Goal: Task Accomplishment & Management: Use online tool/utility

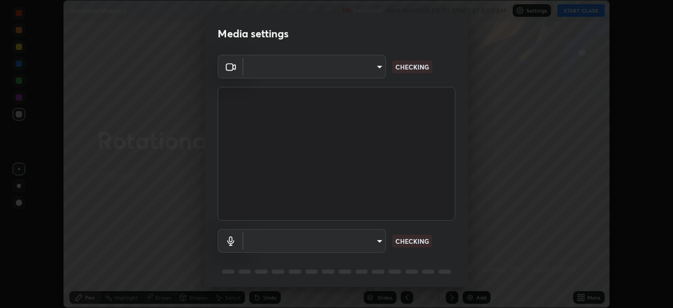
scroll to position [308, 673]
type input "fc4e2db9b6f3dcf940ede9c3c7e5f793f11913b62b4b8abfc216cb5829964a1e"
click at [375, 241] on body "Erase all Rotational Motion 2 Recording WAS SCHEDULED TO START AT 8:00 AM Setti…" at bounding box center [336, 154] width 673 height 308
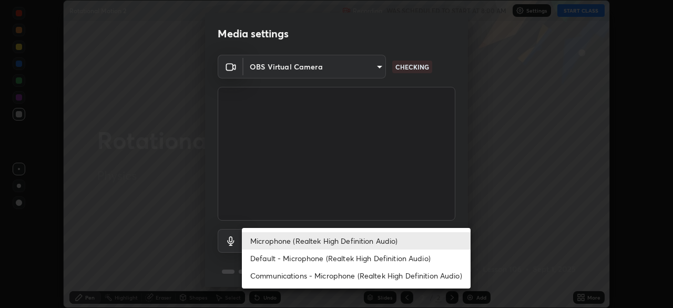
click at [389, 259] on li "Default - Microphone (Realtek High Definition Audio)" at bounding box center [356, 257] width 229 height 17
type input "default"
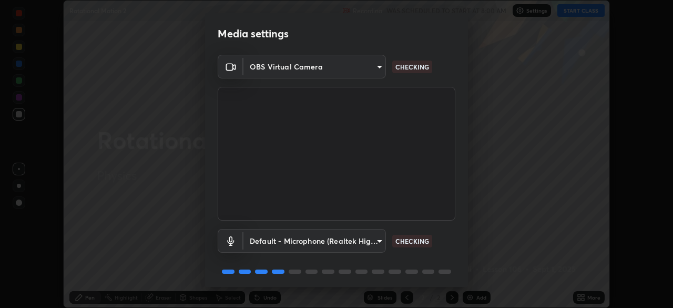
scroll to position [37, 0]
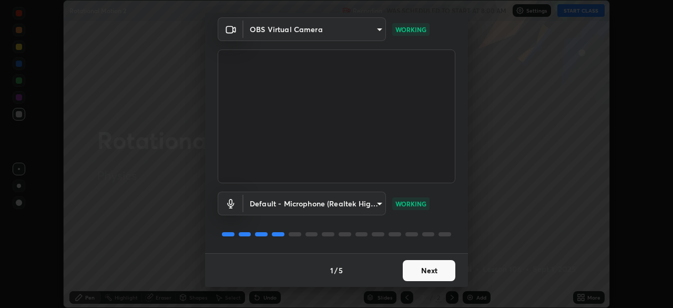
click at [432, 268] on button "Next" at bounding box center [429, 270] width 53 height 21
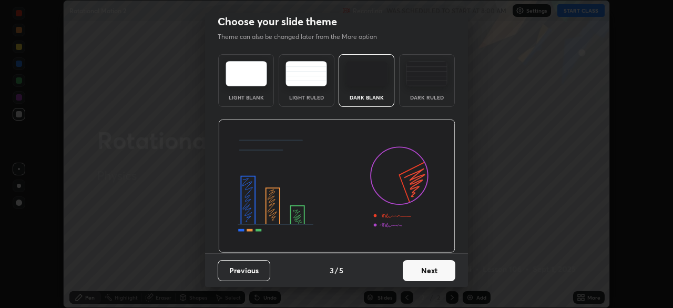
scroll to position [0, 0]
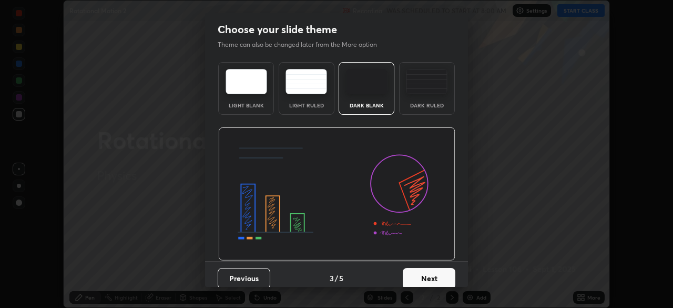
click at [431, 273] on button "Next" at bounding box center [429, 278] width 53 height 21
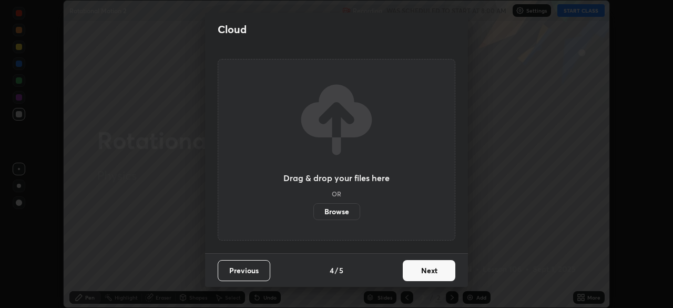
click at [430, 273] on button "Next" at bounding box center [429, 270] width 53 height 21
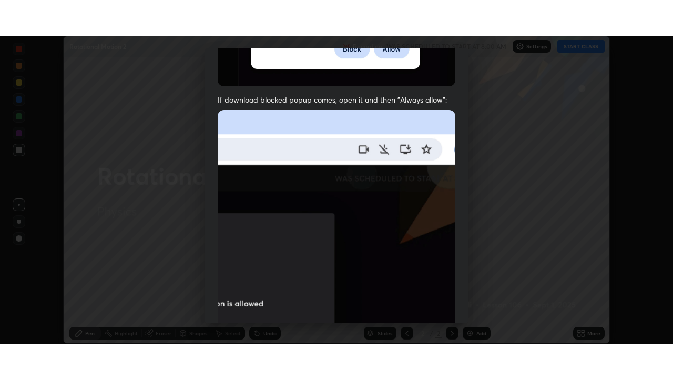
scroll to position [252, 0]
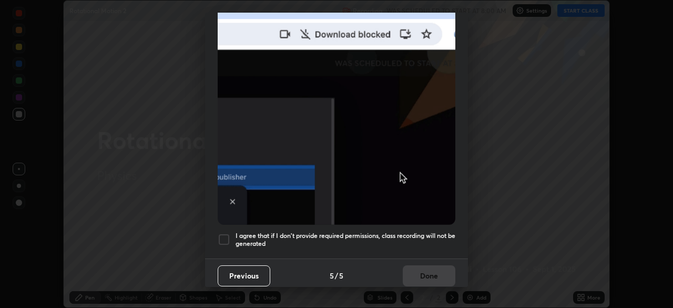
click at [223, 238] on div at bounding box center [224, 239] width 13 height 13
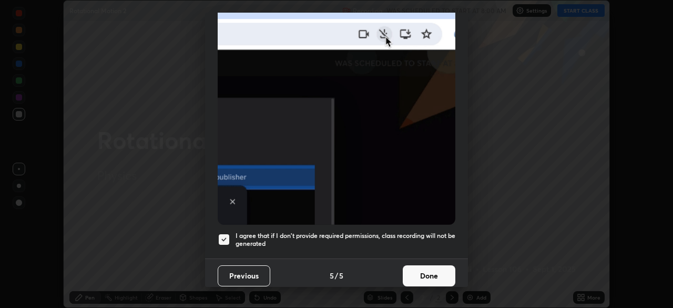
click at [424, 265] on button "Done" at bounding box center [429, 275] width 53 height 21
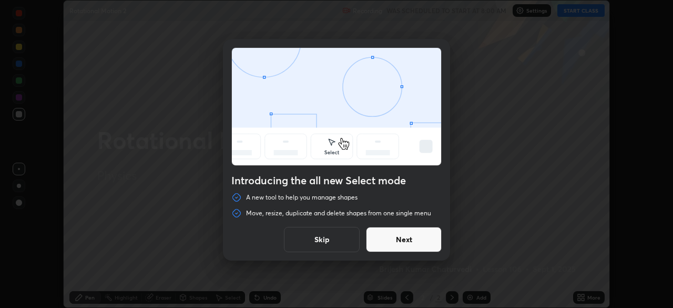
click at [335, 242] on button "Skip" at bounding box center [322, 239] width 76 height 25
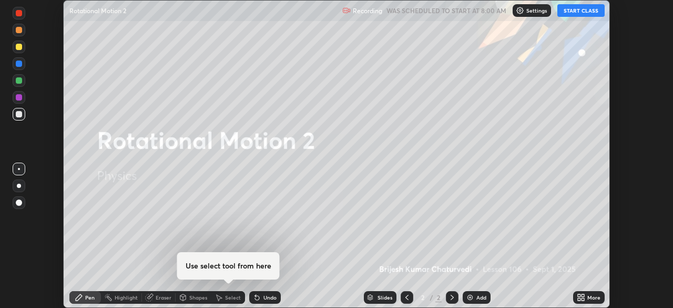
click at [584, 12] on button "START CLASS" at bounding box center [580, 10] width 47 height 13
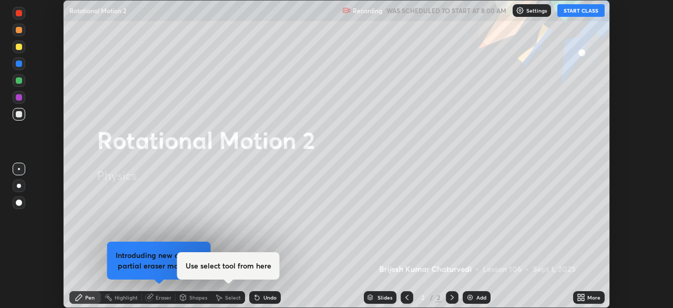
click at [582, 299] on icon at bounding box center [582, 299] width 3 height 3
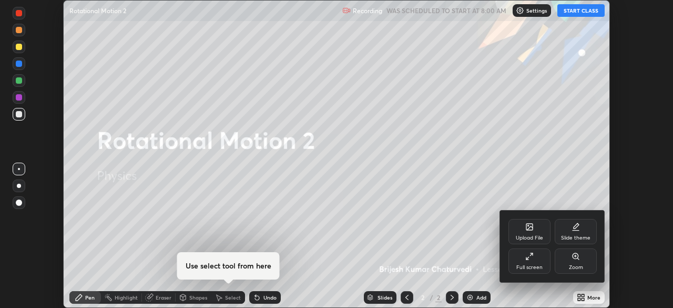
click at [526, 265] on div "Full screen" at bounding box center [529, 266] width 26 height 5
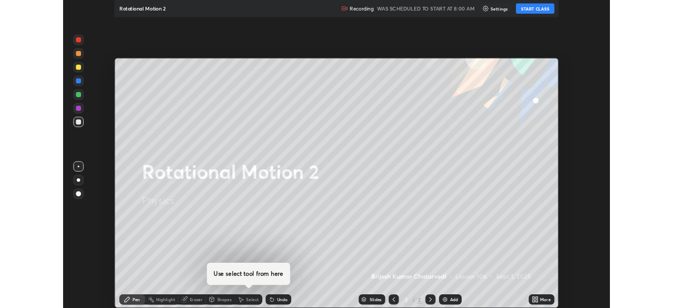
scroll to position [379, 673]
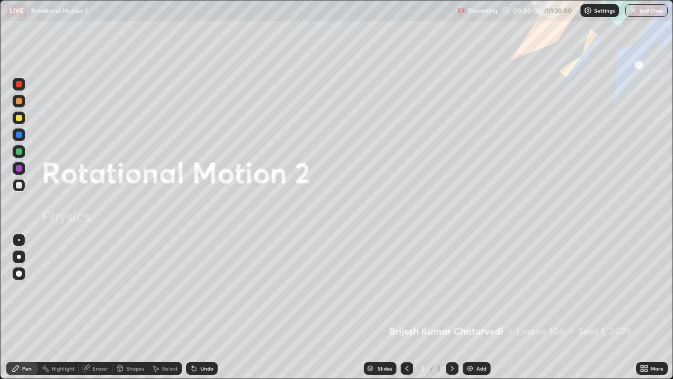
click at [467, 307] on img at bounding box center [470, 368] width 8 height 8
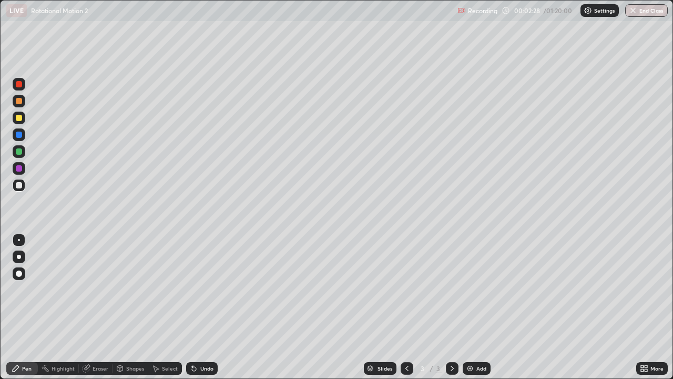
click at [19, 118] on div at bounding box center [19, 118] width 6 height 6
click at [192, 307] on icon at bounding box center [194, 368] width 4 height 4
click at [21, 167] on div at bounding box center [19, 168] width 6 height 6
click at [22, 182] on div at bounding box center [19, 185] width 13 height 13
click at [472, 307] on img at bounding box center [470, 368] width 8 height 8
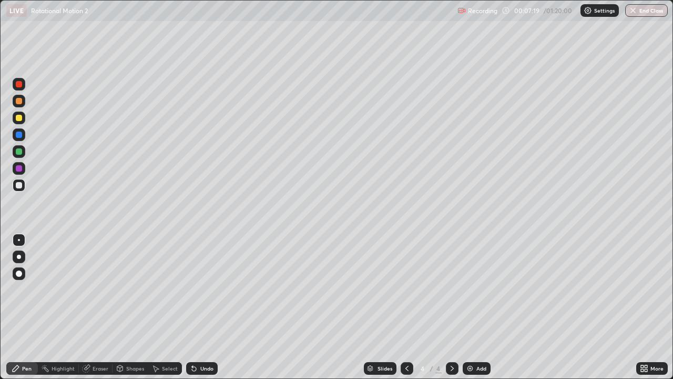
click at [20, 119] on div at bounding box center [19, 118] width 6 height 6
click at [21, 185] on div at bounding box center [19, 185] width 6 height 6
click at [18, 119] on div at bounding box center [19, 118] width 6 height 6
click at [206, 307] on div "Undo" at bounding box center [206, 367] width 13 height 5
click at [205, 307] on div "Undo" at bounding box center [206, 367] width 13 height 5
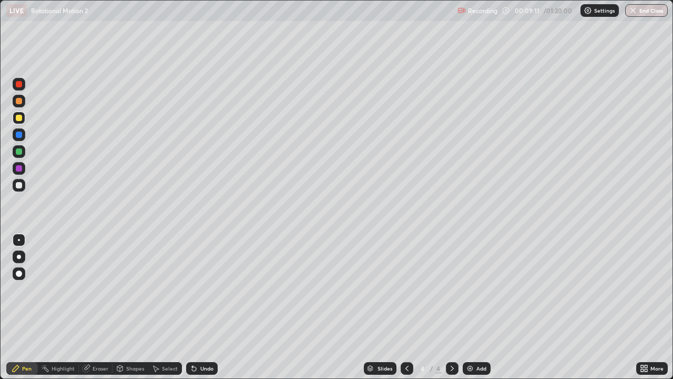
click at [18, 170] on div at bounding box center [19, 168] width 6 height 6
click at [203, 307] on div "Undo" at bounding box center [202, 368] width 32 height 13
click at [201, 307] on div "Undo" at bounding box center [206, 367] width 13 height 5
click at [198, 307] on div "Undo" at bounding box center [202, 368] width 32 height 13
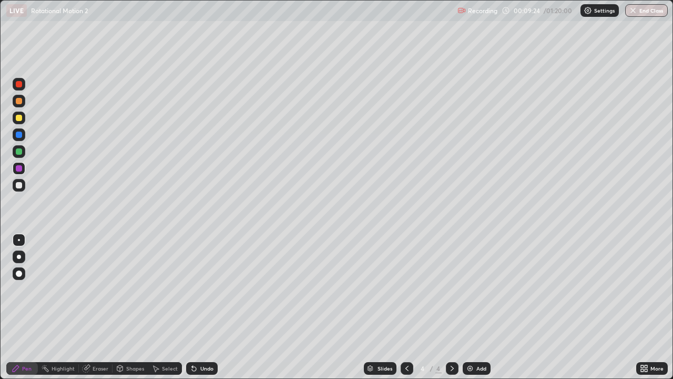
click at [198, 307] on div "Undo" at bounding box center [202, 368] width 32 height 13
click at [200, 307] on div "Undo" at bounding box center [206, 367] width 13 height 5
click at [202, 307] on div "Undo" at bounding box center [206, 367] width 13 height 5
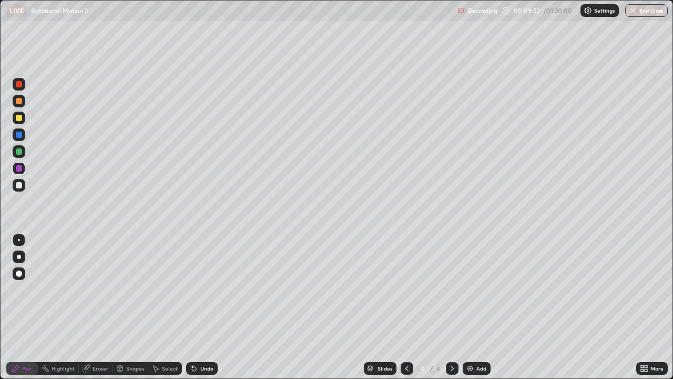
click at [205, 307] on div "Undo" at bounding box center [206, 367] width 13 height 5
click at [203, 307] on div "Undo" at bounding box center [206, 367] width 13 height 5
click at [20, 188] on div at bounding box center [19, 185] width 6 height 6
click at [199, 307] on div "Undo" at bounding box center [202, 368] width 32 height 13
click at [193, 307] on div "Undo" at bounding box center [202, 368] width 32 height 13
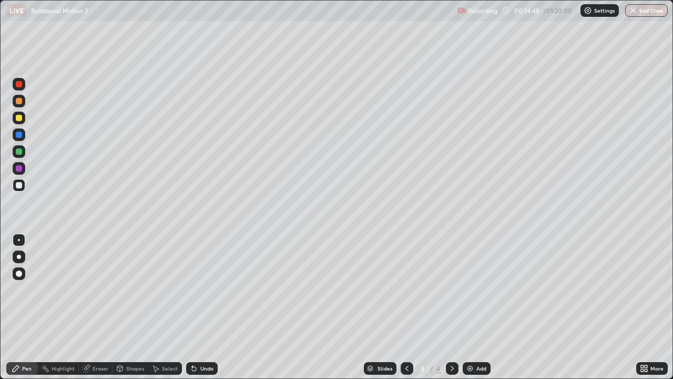
click at [471, 307] on img at bounding box center [470, 368] width 8 height 8
click at [405, 307] on icon at bounding box center [407, 368] width 8 height 8
click at [165, 307] on div "Select" at bounding box center [170, 367] width 16 height 5
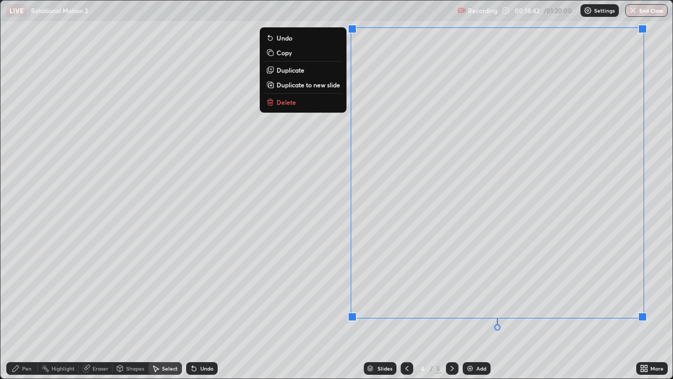
click at [298, 85] on p "Duplicate to new slide" at bounding box center [309, 84] width 64 height 8
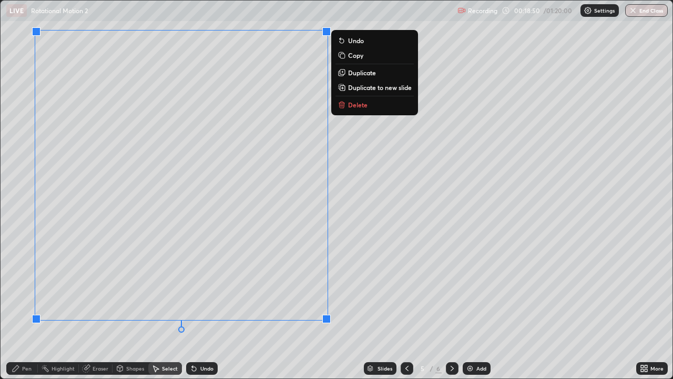
click at [363, 307] on div "0 ° Undo Copy Duplicate Duplicate to new slide Delete" at bounding box center [337, 189] width 672 height 377
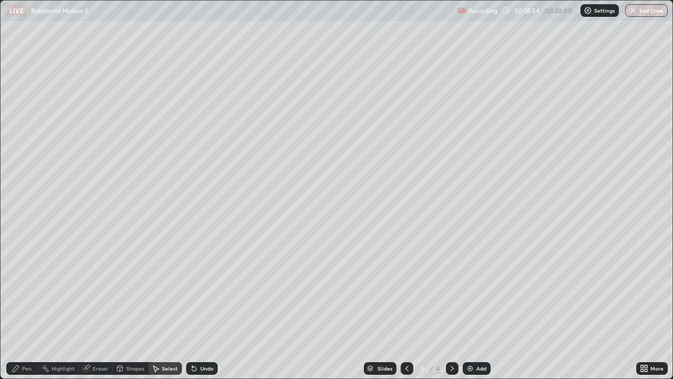
click at [96, 307] on div "Eraser" at bounding box center [101, 367] width 16 height 5
click at [19, 307] on icon at bounding box center [16, 368] width 8 height 8
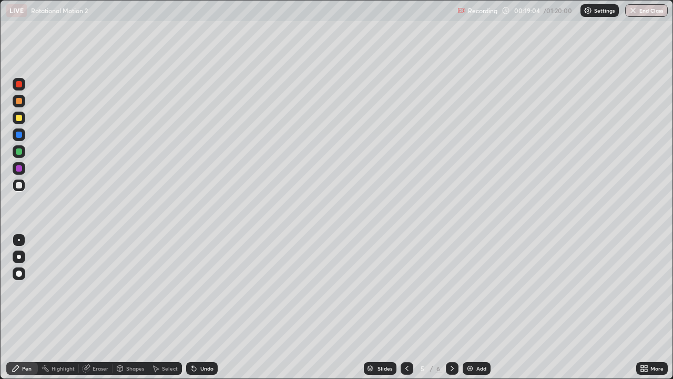
click at [90, 307] on div "Eraser" at bounding box center [96, 368] width 34 height 13
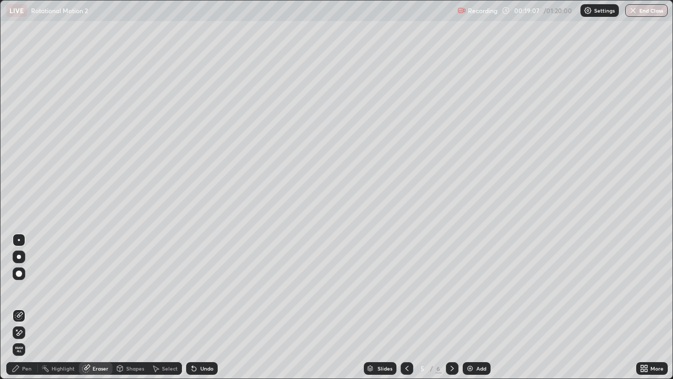
click at [25, 307] on div "Pen" at bounding box center [26, 367] width 9 height 5
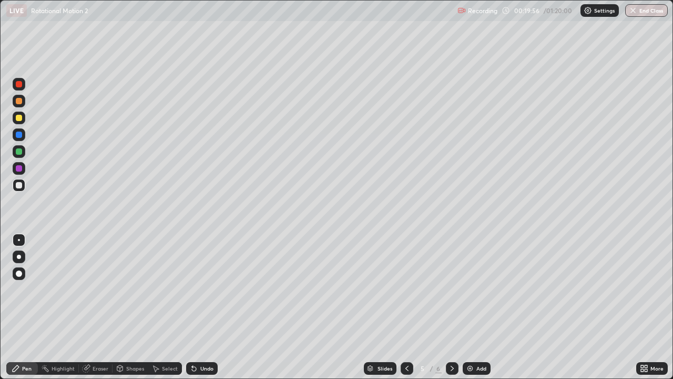
click at [204, 307] on div "Undo" at bounding box center [206, 367] width 13 height 5
click at [201, 307] on div "Undo" at bounding box center [202, 368] width 32 height 13
click at [192, 307] on icon at bounding box center [192, 365] width 1 height 1
click at [192, 307] on icon at bounding box center [194, 368] width 4 height 4
click at [169, 307] on div "Select" at bounding box center [170, 367] width 16 height 5
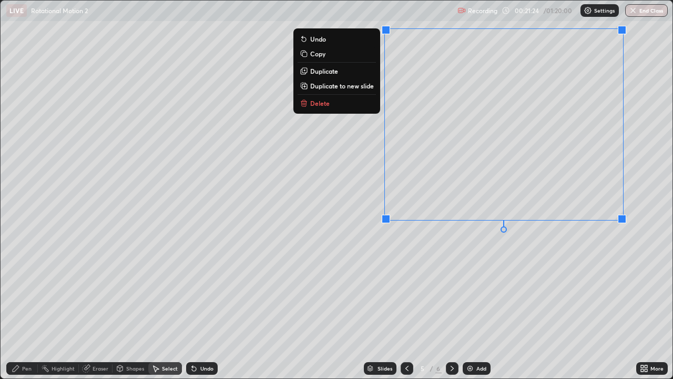
click at [327, 70] on p "Duplicate" at bounding box center [324, 71] width 28 height 8
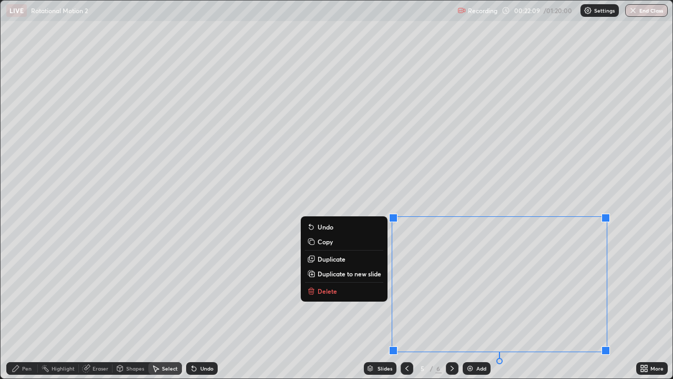
click at [315, 307] on div "0 ° Undo Copy Duplicate Duplicate to new slide Delete" at bounding box center [337, 189] width 672 height 377
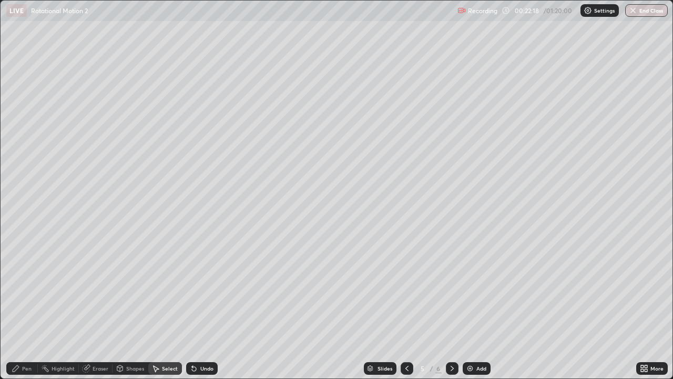
click at [94, 307] on div "Eraser" at bounding box center [101, 367] width 16 height 5
click at [27, 307] on div "Pen" at bounding box center [26, 367] width 9 height 5
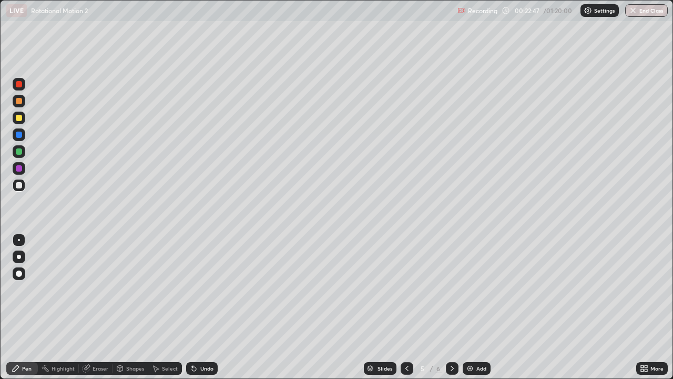
click at [95, 307] on div "Eraser" at bounding box center [101, 367] width 16 height 5
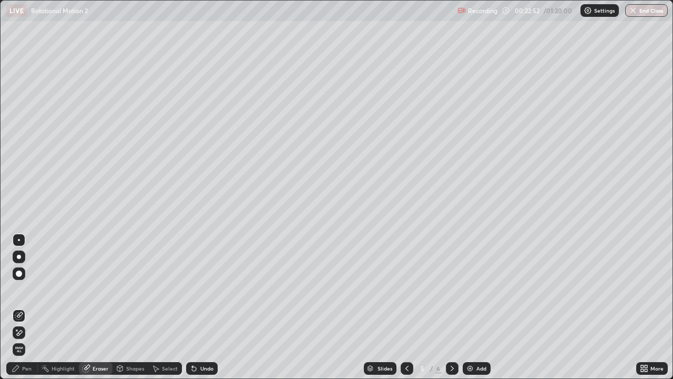
click at [25, 307] on div "Pen" at bounding box center [26, 367] width 9 height 5
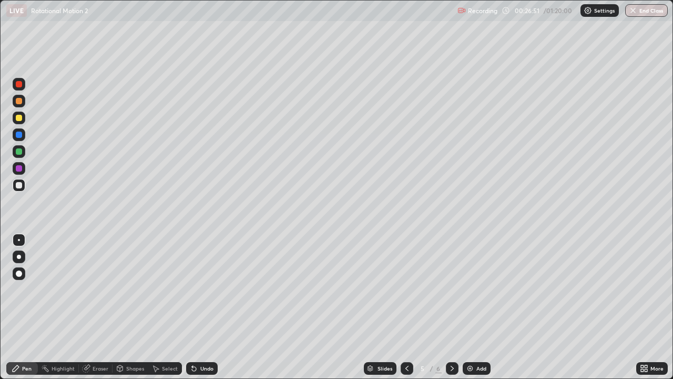
click at [194, 307] on icon at bounding box center [194, 368] width 4 height 4
click at [95, 307] on div "Eraser" at bounding box center [101, 367] width 16 height 5
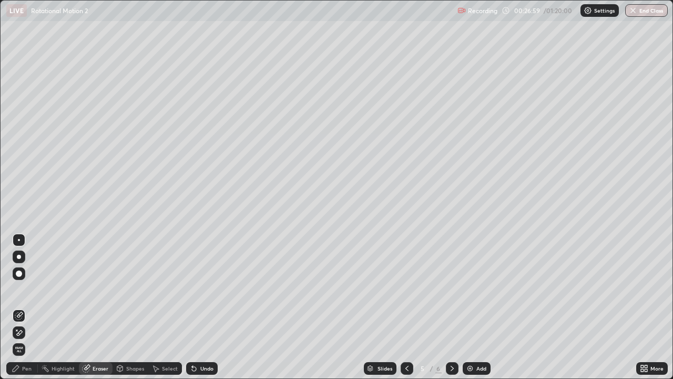
click at [32, 307] on div "Pen" at bounding box center [22, 368] width 32 height 13
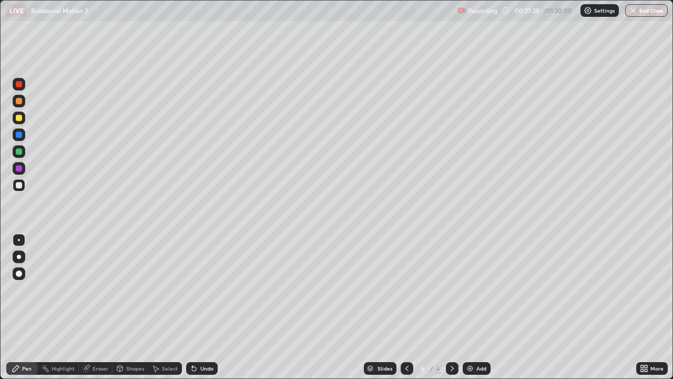
click at [469, 307] on img at bounding box center [470, 368] width 8 height 8
click at [18, 100] on div at bounding box center [19, 101] width 6 height 6
click at [23, 273] on div at bounding box center [19, 273] width 13 height 13
click at [17, 185] on div at bounding box center [19, 185] width 6 height 6
click at [19, 240] on div at bounding box center [19, 240] width 2 height 2
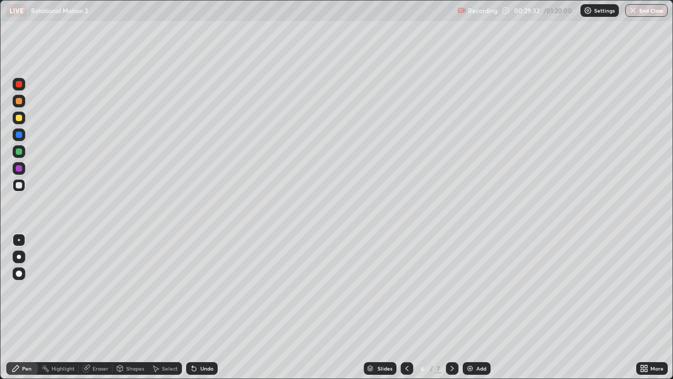
click at [19, 105] on div at bounding box center [19, 101] width 13 height 13
click at [18, 274] on div at bounding box center [19, 273] width 6 height 6
click at [24, 307] on div "Pen" at bounding box center [26, 367] width 9 height 5
click at [19, 240] on div at bounding box center [19, 240] width 2 height 2
click at [19, 186] on div at bounding box center [19, 185] width 6 height 6
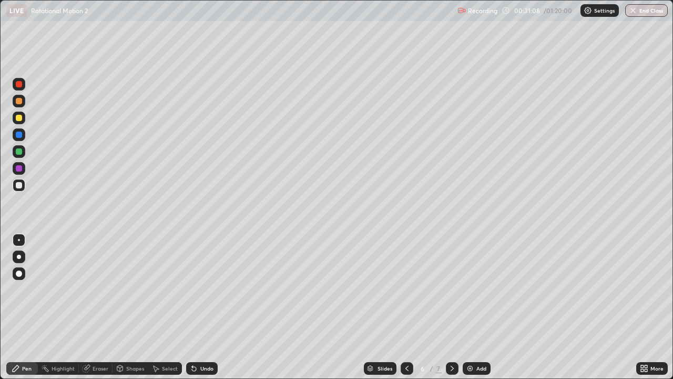
click at [19, 102] on div at bounding box center [19, 101] width 6 height 6
click at [19, 186] on div at bounding box center [19, 185] width 6 height 6
click at [19, 101] on div at bounding box center [19, 101] width 6 height 6
click at [20, 274] on div at bounding box center [19, 273] width 6 height 6
click at [19, 239] on div at bounding box center [19, 240] width 2 height 2
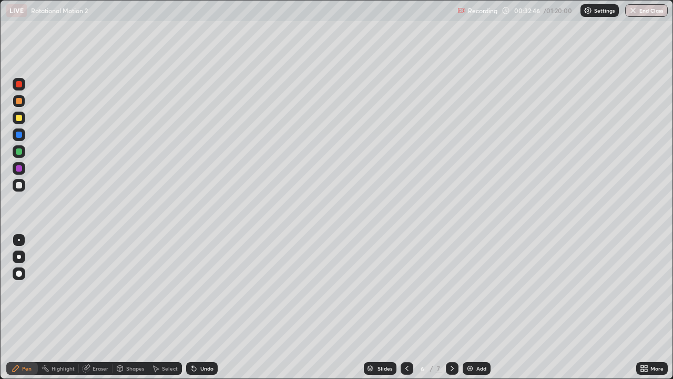
click at [18, 187] on div at bounding box center [19, 185] width 6 height 6
click at [469, 307] on img at bounding box center [470, 368] width 8 height 8
click at [16, 273] on div at bounding box center [19, 273] width 6 height 6
click at [18, 273] on div at bounding box center [19, 273] width 6 height 6
click at [19, 240] on div at bounding box center [19, 240] width 2 height 2
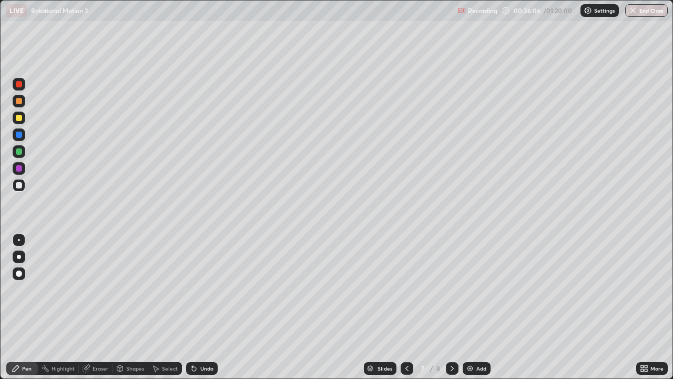
click at [205, 307] on div "Undo" at bounding box center [206, 367] width 13 height 5
click at [200, 307] on div "Undo" at bounding box center [202, 368] width 32 height 13
click at [200, 307] on div "Undo" at bounding box center [206, 367] width 13 height 5
click at [202, 307] on div "Undo" at bounding box center [206, 367] width 13 height 5
click at [203, 307] on div "Undo" at bounding box center [206, 367] width 13 height 5
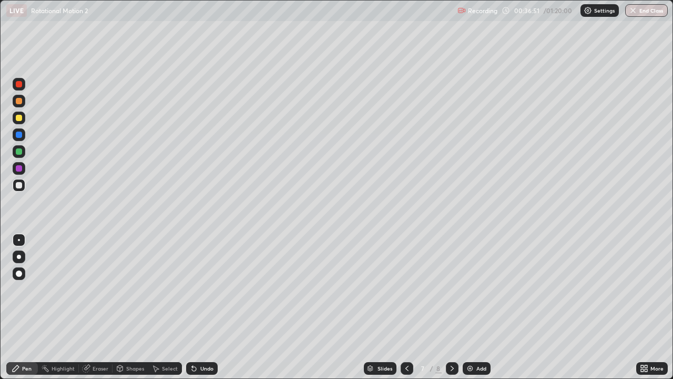
click at [208, 307] on div "Undo" at bounding box center [206, 367] width 13 height 5
click at [203, 307] on div "Undo" at bounding box center [206, 367] width 13 height 5
click at [201, 307] on div "Undo" at bounding box center [206, 367] width 13 height 5
click at [200, 307] on div "Undo" at bounding box center [206, 367] width 13 height 5
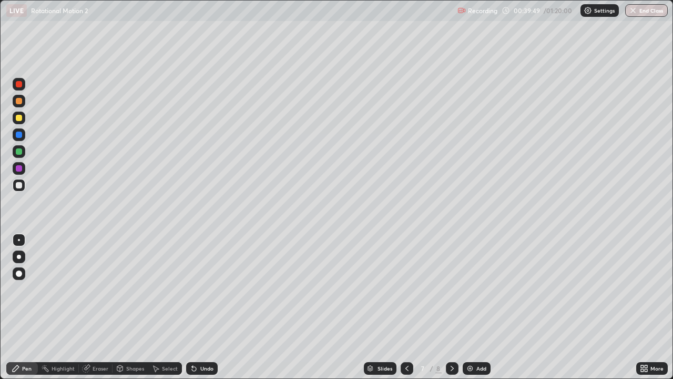
click at [200, 307] on div "Undo" at bounding box center [206, 367] width 13 height 5
click at [201, 307] on div "Undo" at bounding box center [206, 367] width 13 height 5
click at [165, 307] on div "Select" at bounding box center [170, 367] width 16 height 5
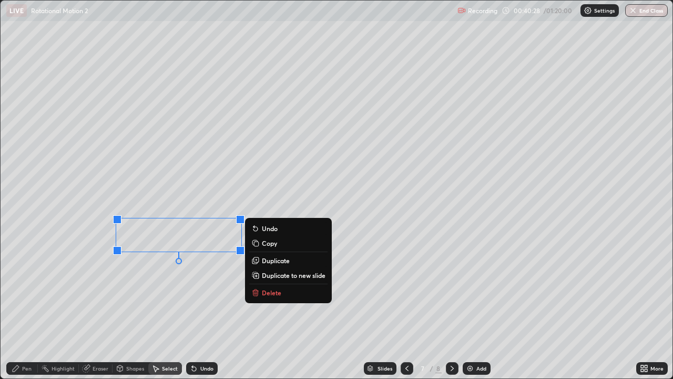
click at [274, 292] on p "Delete" at bounding box center [271, 292] width 19 height 8
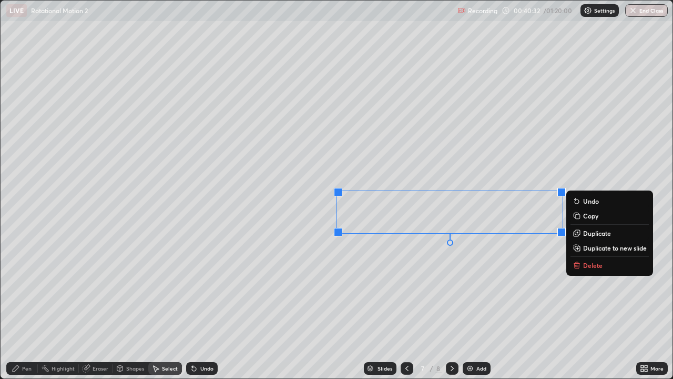
click at [582, 265] on button "Delete" at bounding box center [609, 265] width 78 height 13
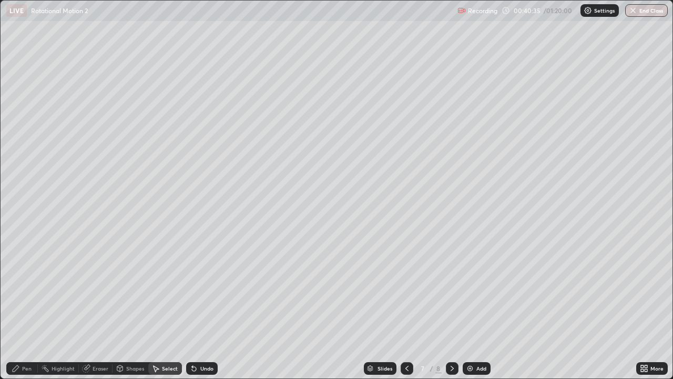
click at [30, 307] on div "Pen" at bounding box center [26, 367] width 9 height 5
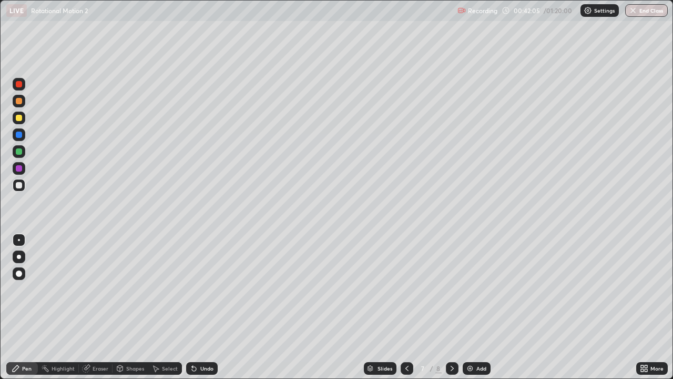
click at [469, 307] on img at bounding box center [470, 368] width 8 height 8
click at [20, 117] on div at bounding box center [19, 118] width 6 height 6
click at [21, 185] on div at bounding box center [19, 185] width 6 height 6
click at [203, 307] on div "Undo" at bounding box center [202, 368] width 32 height 13
click at [98, 307] on div "Eraser" at bounding box center [101, 367] width 16 height 5
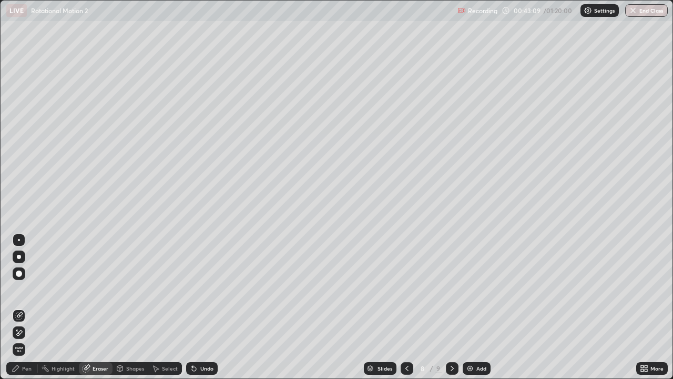
click at [29, 307] on div "Pen" at bounding box center [26, 367] width 9 height 5
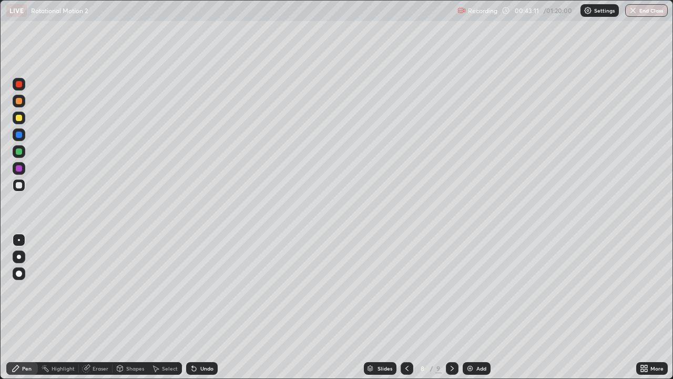
click at [22, 103] on div at bounding box center [19, 101] width 6 height 6
click at [19, 188] on div at bounding box center [19, 185] width 6 height 6
click at [20, 118] on div at bounding box center [19, 118] width 6 height 6
click at [203, 307] on div "Undo" at bounding box center [206, 367] width 13 height 5
click at [474, 307] on div "Add" at bounding box center [477, 368] width 28 height 13
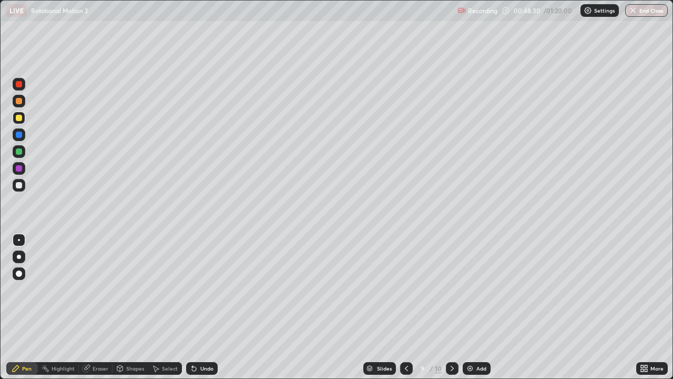
click at [205, 307] on div "Undo" at bounding box center [206, 367] width 13 height 5
click at [204, 307] on div "Undo" at bounding box center [206, 367] width 13 height 5
click at [206, 307] on div "Undo" at bounding box center [202, 368] width 32 height 13
click at [204, 307] on div "Undo" at bounding box center [202, 368] width 32 height 13
click at [19, 185] on div at bounding box center [19, 185] width 6 height 6
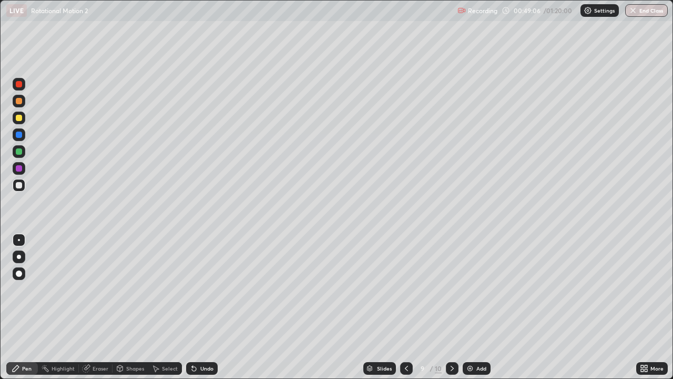
click at [642, 307] on icon at bounding box center [642, 366] width 3 height 3
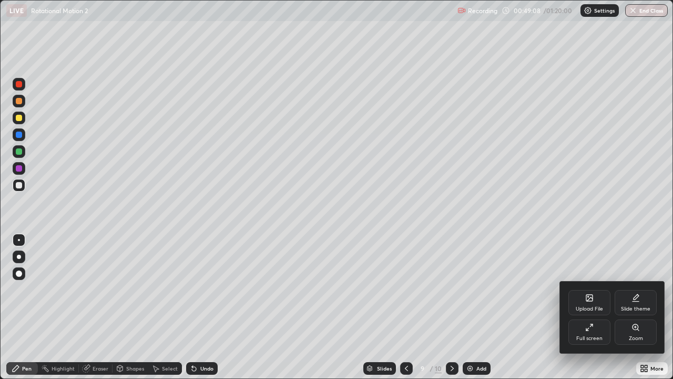
click at [586, 307] on icon at bounding box center [587, 329] width 3 height 3
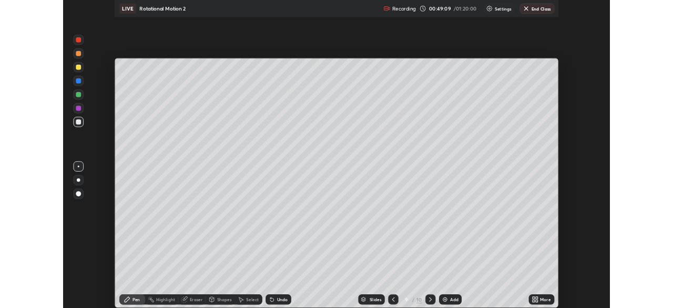
scroll to position [52264, 51899]
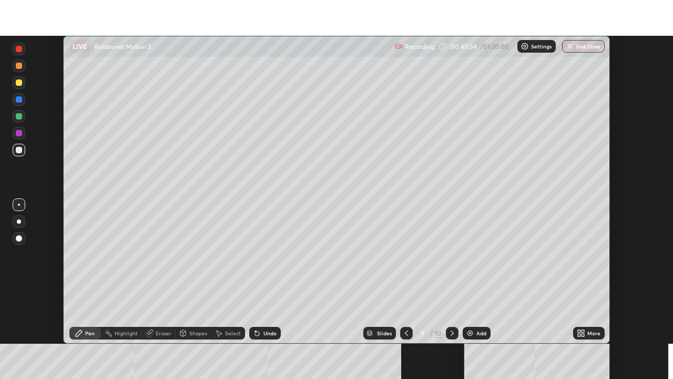
scroll to position [308, 673]
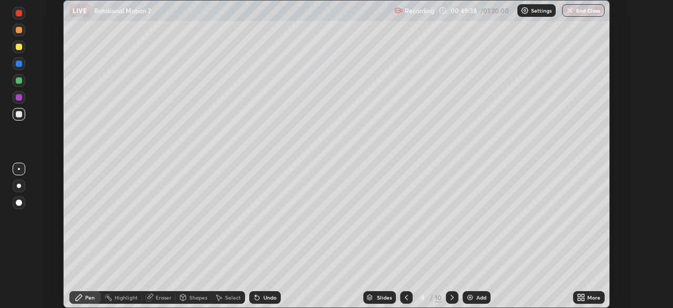
click at [579, 295] on icon at bounding box center [579, 295] width 3 height 3
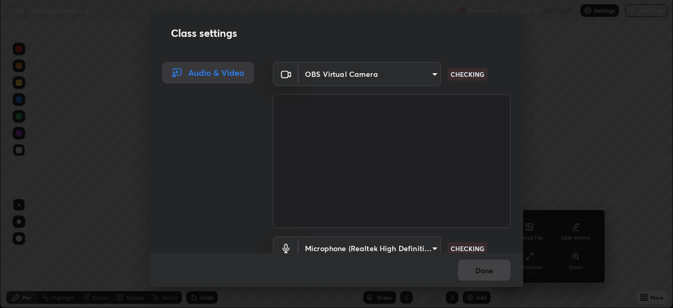
click at [535, 306] on div "Class settings Audio & Video OBS Virtual Camera bef907e5d319d46a1e8c84f5f867090…" at bounding box center [336, 154] width 673 height 308
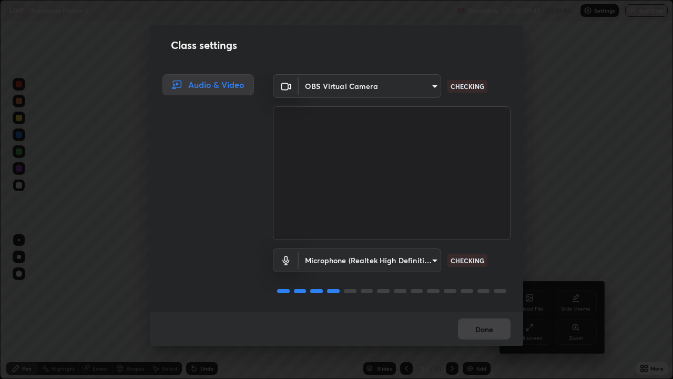
scroll to position [1, 0]
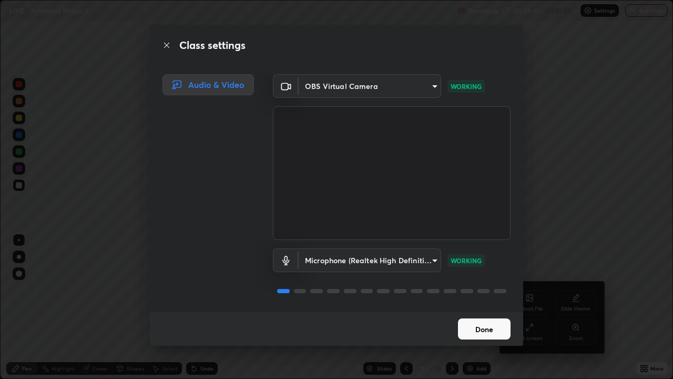
click at [487, 307] on button "Done" at bounding box center [484, 328] width 53 height 21
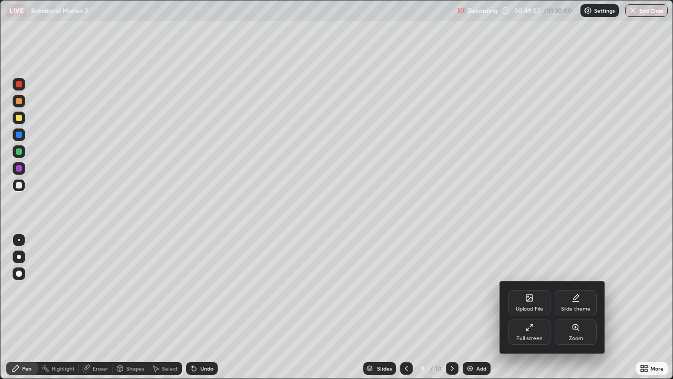
click at [24, 307] on div at bounding box center [336, 189] width 673 height 379
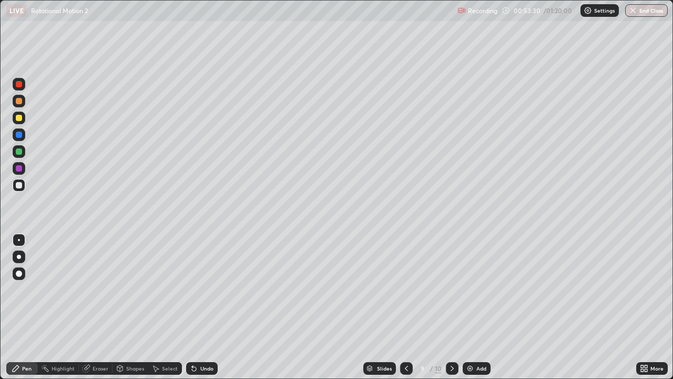
click at [468, 307] on img at bounding box center [470, 368] width 8 height 8
click at [21, 119] on div at bounding box center [19, 118] width 6 height 6
click at [18, 188] on div at bounding box center [19, 185] width 6 height 6
click at [203, 307] on div "Undo" at bounding box center [206, 367] width 13 height 5
click at [201, 307] on div "Undo" at bounding box center [206, 367] width 13 height 5
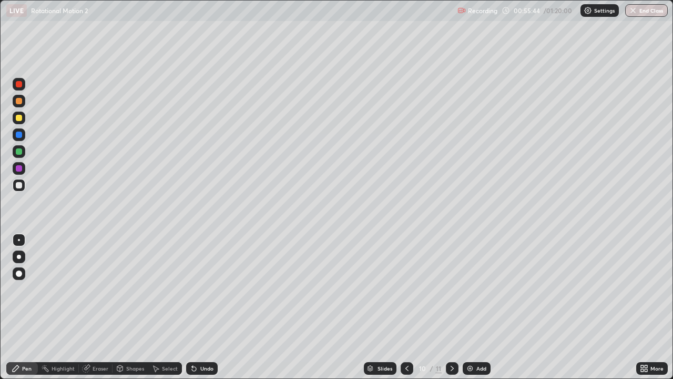
click at [201, 307] on div "Undo" at bounding box center [206, 367] width 13 height 5
click at [203, 307] on div "Undo" at bounding box center [202, 368] width 32 height 13
click at [450, 307] on icon at bounding box center [452, 368] width 8 height 8
click at [467, 307] on img at bounding box center [470, 368] width 8 height 8
click at [167, 307] on div "Select" at bounding box center [170, 367] width 16 height 5
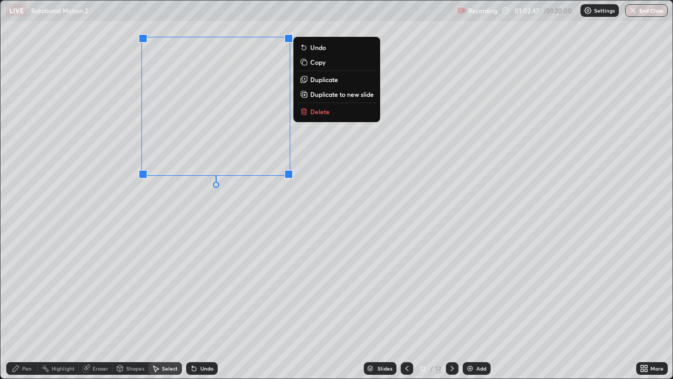
click at [316, 81] on p "Duplicate" at bounding box center [324, 79] width 28 height 8
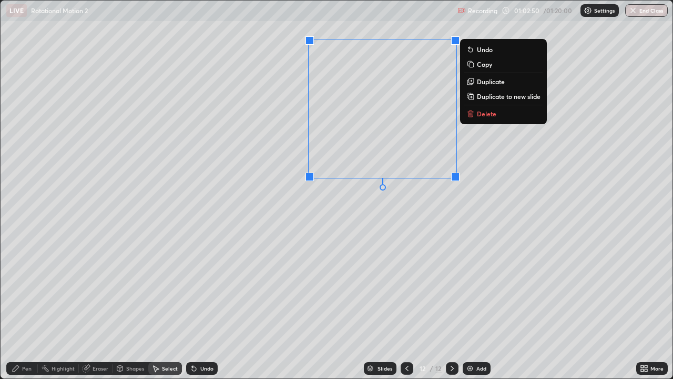
click at [481, 84] on p "Duplicate" at bounding box center [491, 81] width 28 height 8
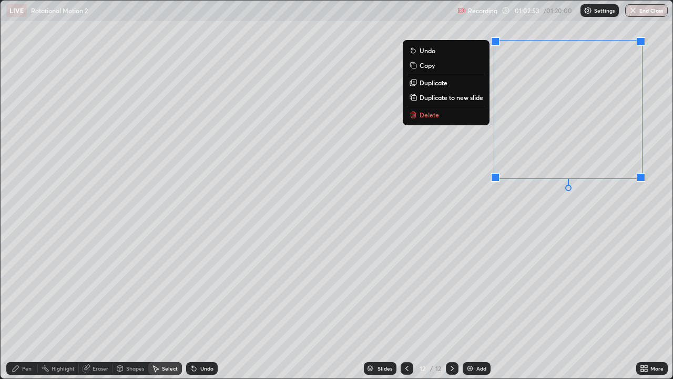
click at [517, 245] on div "0 ° Undo Copy Duplicate Duplicate to new slide Delete" at bounding box center [337, 189] width 672 height 377
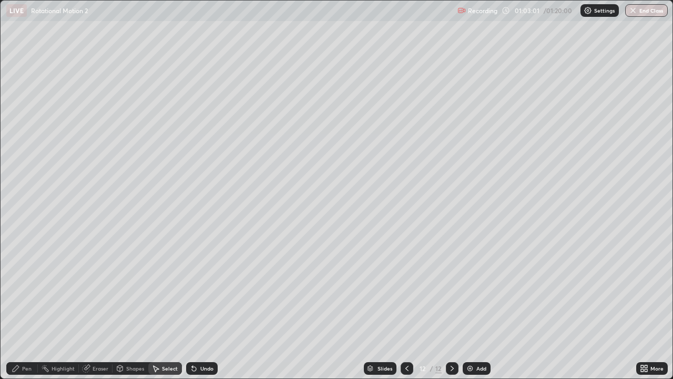
click at [30, 307] on div "Pen" at bounding box center [26, 367] width 9 height 5
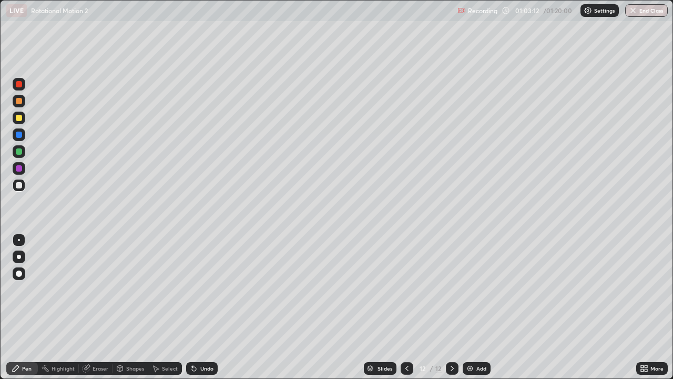
click at [97, 307] on div "Eraser" at bounding box center [101, 367] width 16 height 5
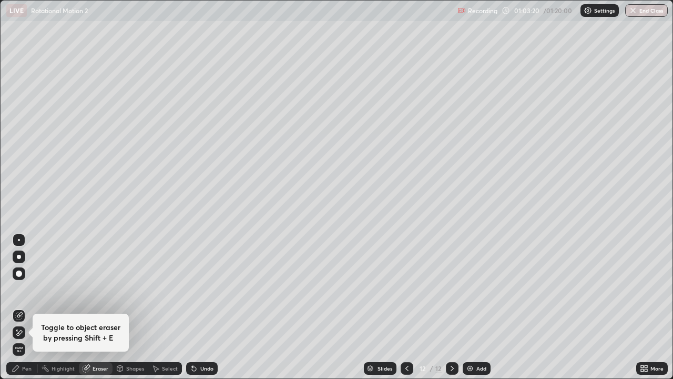
click at [29, 307] on div "Pen" at bounding box center [26, 367] width 9 height 5
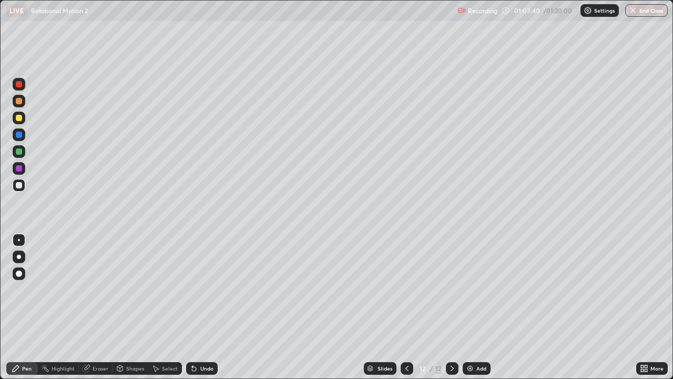
click at [101, 307] on div "Eraser" at bounding box center [101, 367] width 16 height 5
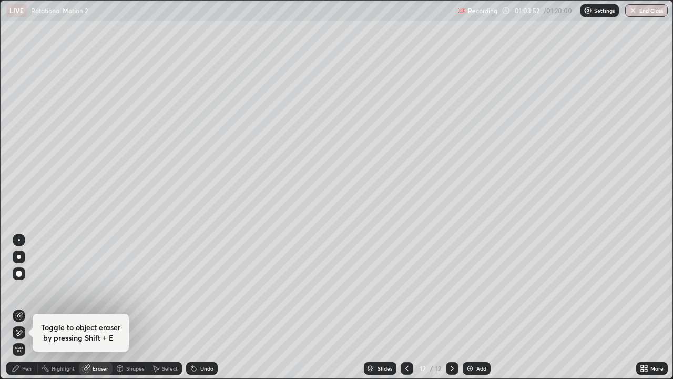
click at [29, 307] on div "Pen" at bounding box center [26, 367] width 9 height 5
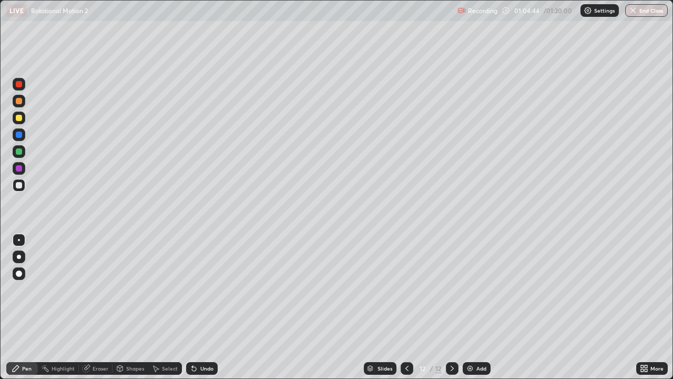
click at [93, 307] on div "Eraser" at bounding box center [96, 368] width 34 height 13
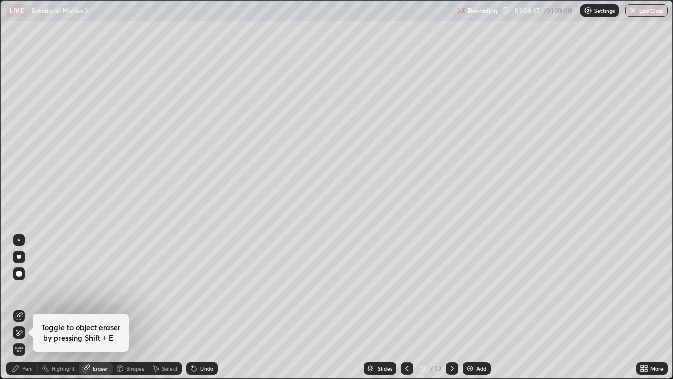
click at [24, 307] on div "Pen" at bounding box center [22, 368] width 32 height 13
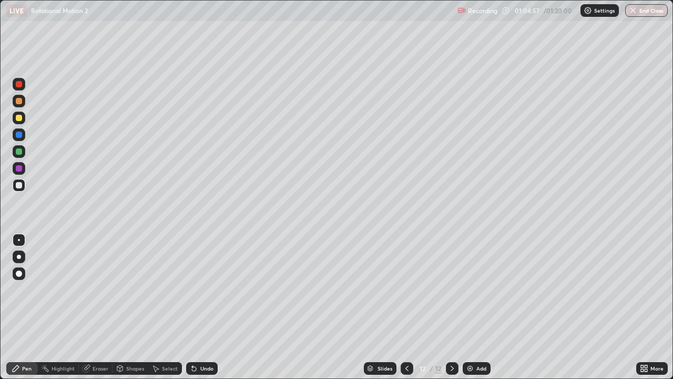
click at [107, 307] on div "Eraser" at bounding box center [96, 368] width 34 height 13
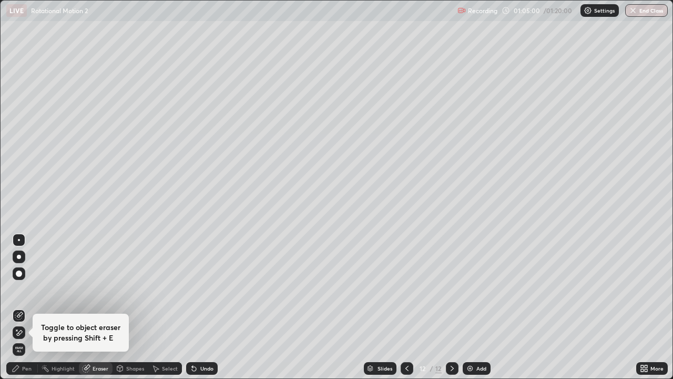
click at [32, 307] on div "Pen" at bounding box center [22, 368] width 32 height 13
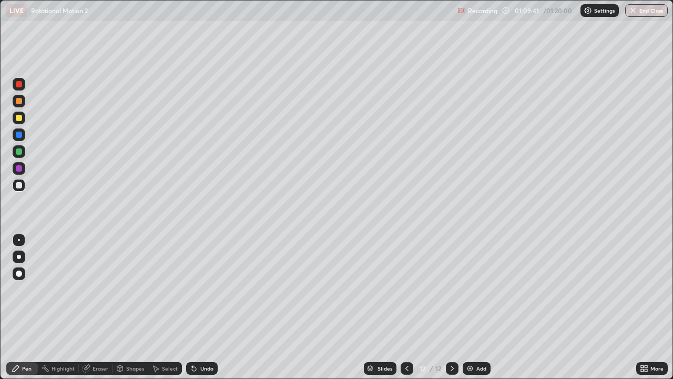
click at [470, 307] on img at bounding box center [470, 368] width 8 height 8
click at [200, 307] on div "Undo" at bounding box center [206, 367] width 13 height 5
click at [203, 307] on div "Undo" at bounding box center [206, 367] width 13 height 5
click at [101, 307] on div "Eraser" at bounding box center [101, 367] width 16 height 5
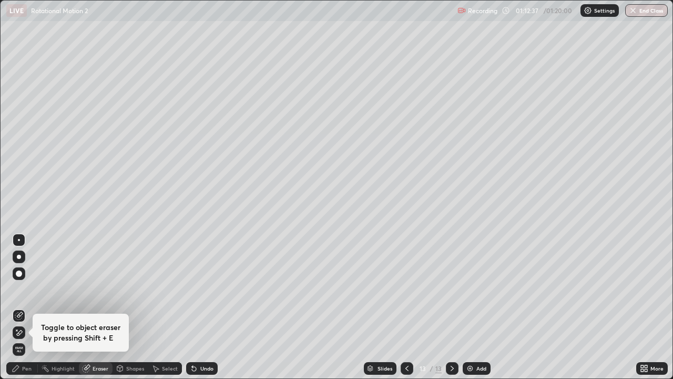
click at [27, 307] on div "Pen" at bounding box center [26, 367] width 9 height 5
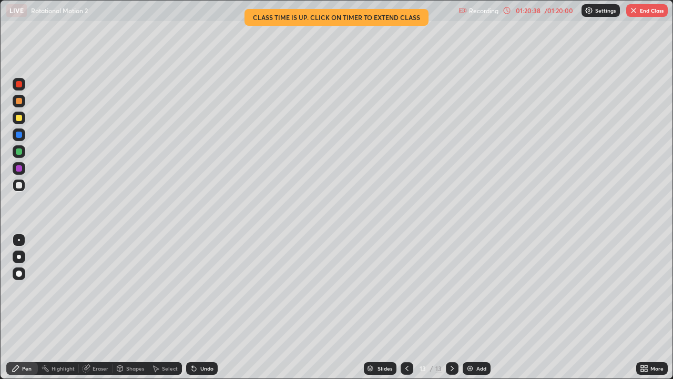
click at [643, 10] on button "End Class" at bounding box center [647, 10] width 42 height 13
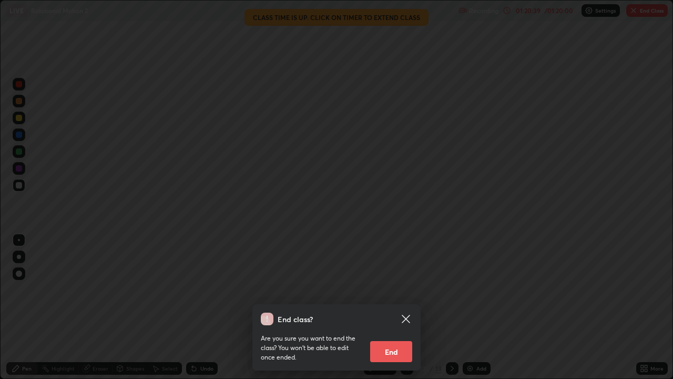
click at [396, 307] on button "End" at bounding box center [391, 351] width 42 height 21
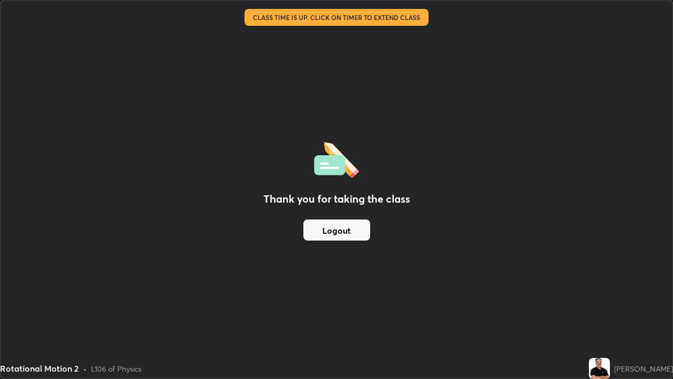
click at [344, 230] on button "Logout" at bounding box center [336, 229] width 67 height 21
click at [345, 231] on button "Logout" at bounding box center [336, 229] width 67 height 21
